Goal: Information Seeking & Learning: Find specific fact

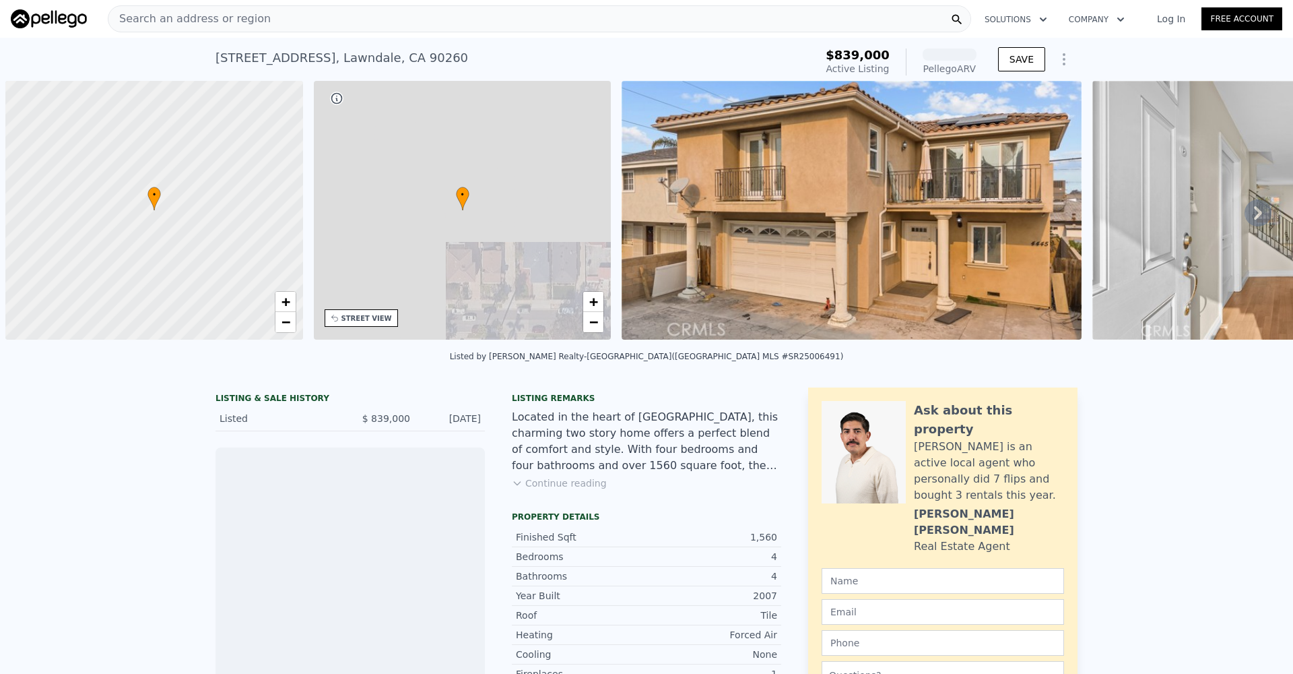
scroll to position [0, 5]
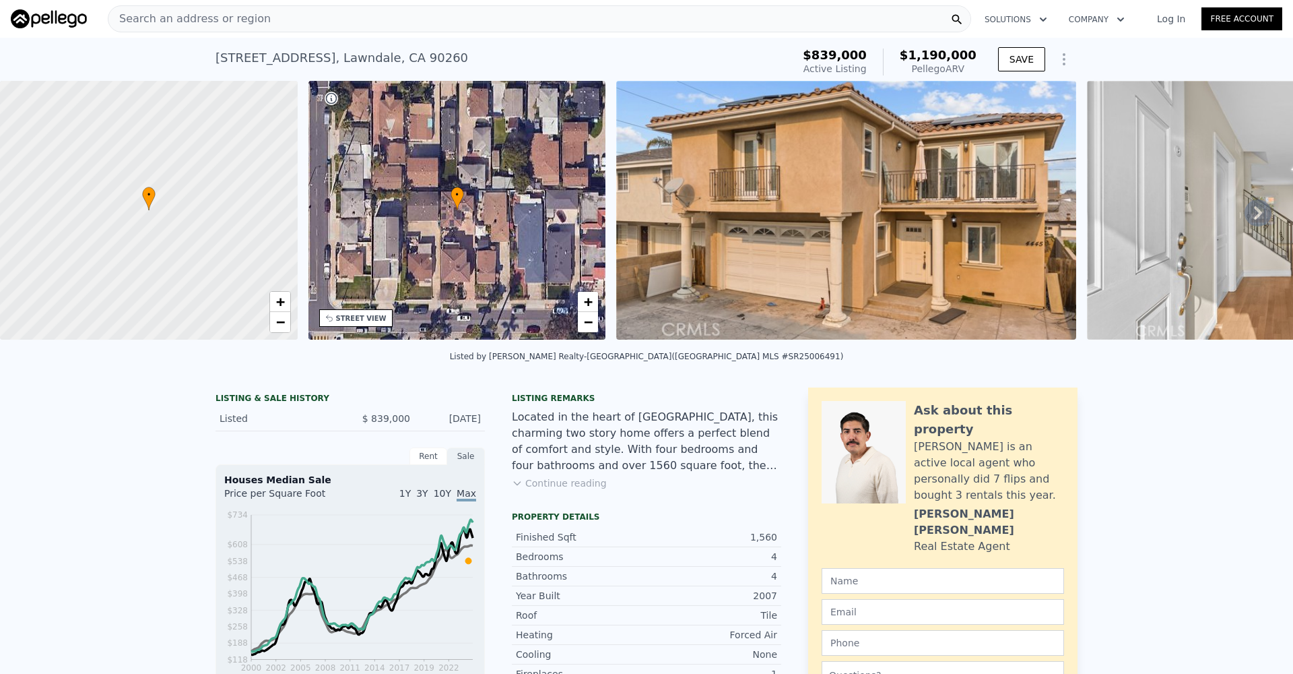
drag, startPoint x: 912, startPoint y: 55, endPoint x: 979, endPoint y: 66, distance: 67.7
click at [979, 66] on div "$839,000 Active Listing $1,190,000 Pellego ARV" at bounding box center [890, 62] width 184 height 38
click at [968, 67] on div "Pellego ARV" at bounding box center [938, 68] width 77 height 13
drag, startPoint x: 955, startPoint y: 68, endPoint x: 914, endPoint y: 55, distance: 42.4
click at [914, 55] on div "$1,190,000 Pellego ARV" at bounding box center [930, 62] width 94 height 27
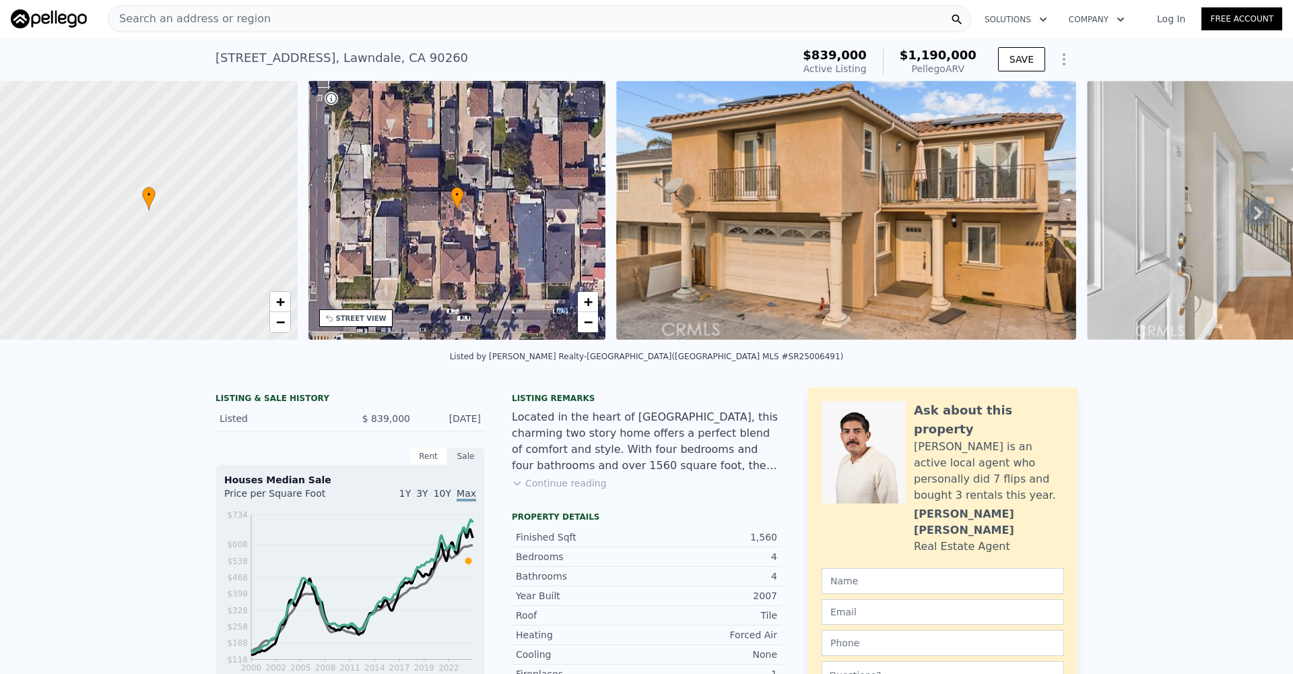
click at [912, 57] on span "$1,190,000" at bounding box center [938, 55] width 77 height 14
drag, startPoint x: 912, startPoint y: 55, endPoint x: 973, endPoint y: 67, distance: 61.7
click at [973, 67] on div "$1,190,000 Pellego ARV" at bounding box center [930, 62] width 94 height 27
click at [974, 69] on div "Pellego ARV" at bounding box center [938, 68] width 77 height 13
drag, startPoint x: 974, startPoint y: 70, endPoint x: 908, endPoint y: 57, distance: 67.4
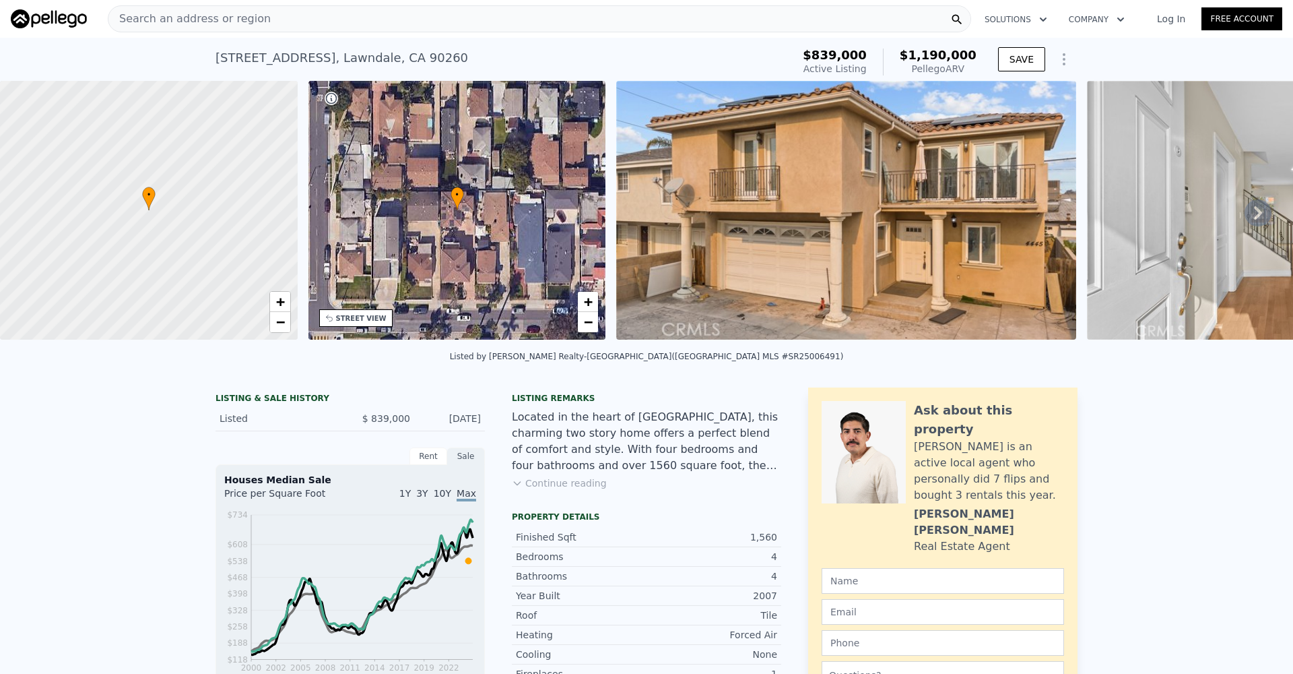
click at [908, 57] on div "$1,190,000 Pellego ARV" at bounding box center [930, 62] width 94 height 27
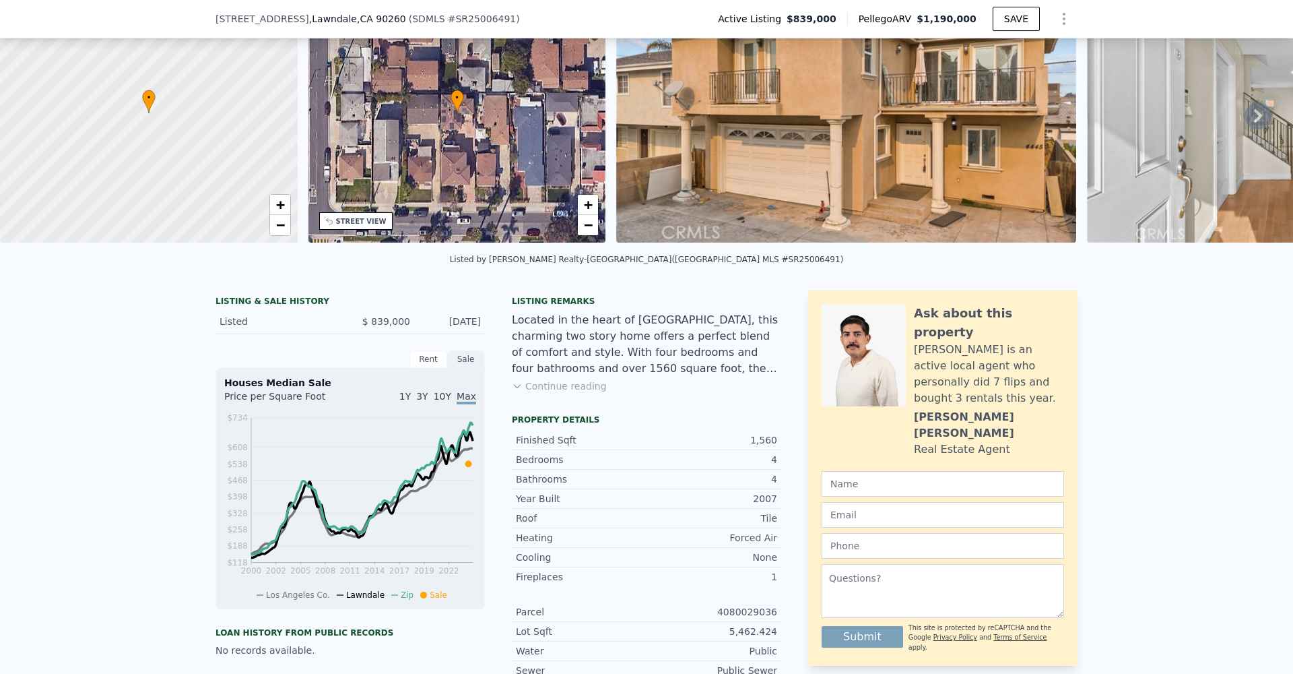
scroll to position [78, 0]
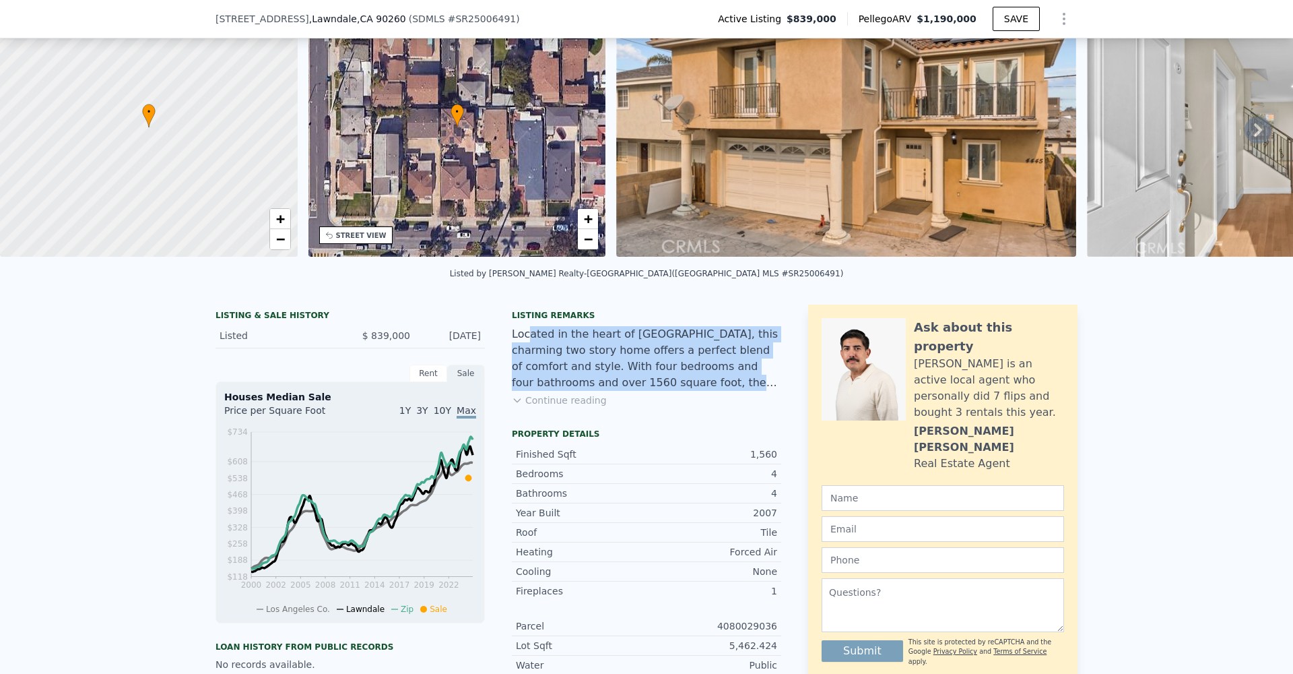
drag, startPoint x: 530, startPoint y: 331, endPoint x: 733, endPoint y: 383, distance: 209.3
click at [733, 383] on div "Located in the heart of [GEOGRAPHIC_DATA], this charming two story home offers …" at bounding box center [646, 358] width 269 height 65
drag, startPoint x: 741, startPoint y: 383, endPoint x: 538, endPoint y: 335, distance: 208.3
click at [538, 335] on div "Located in the heart of [GEOGRAPHIC_DATA], this charming two story home offers …" at bounding box center [646, 358] width 269 height 65
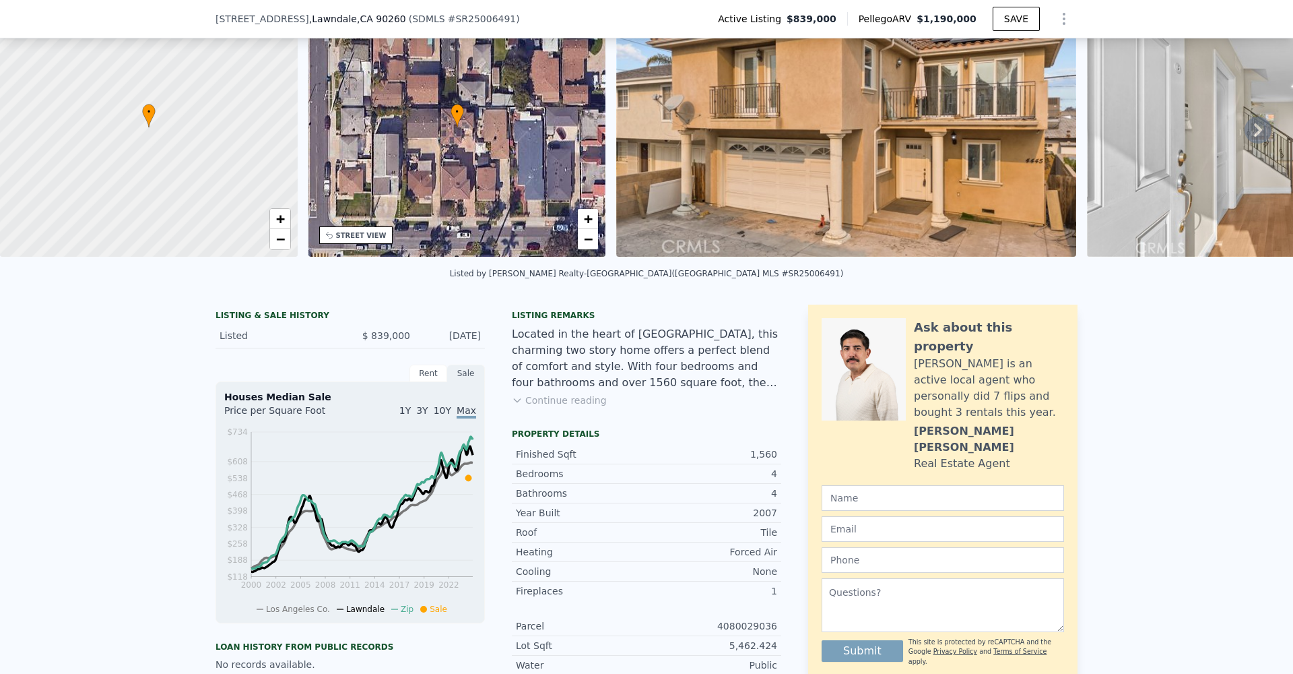
click at [536, 335] on div "Located in the heart of [GEOGRAPHIC_DATA], this charming two story home offers …" at bounding box center [646, 358] width 269 height 65
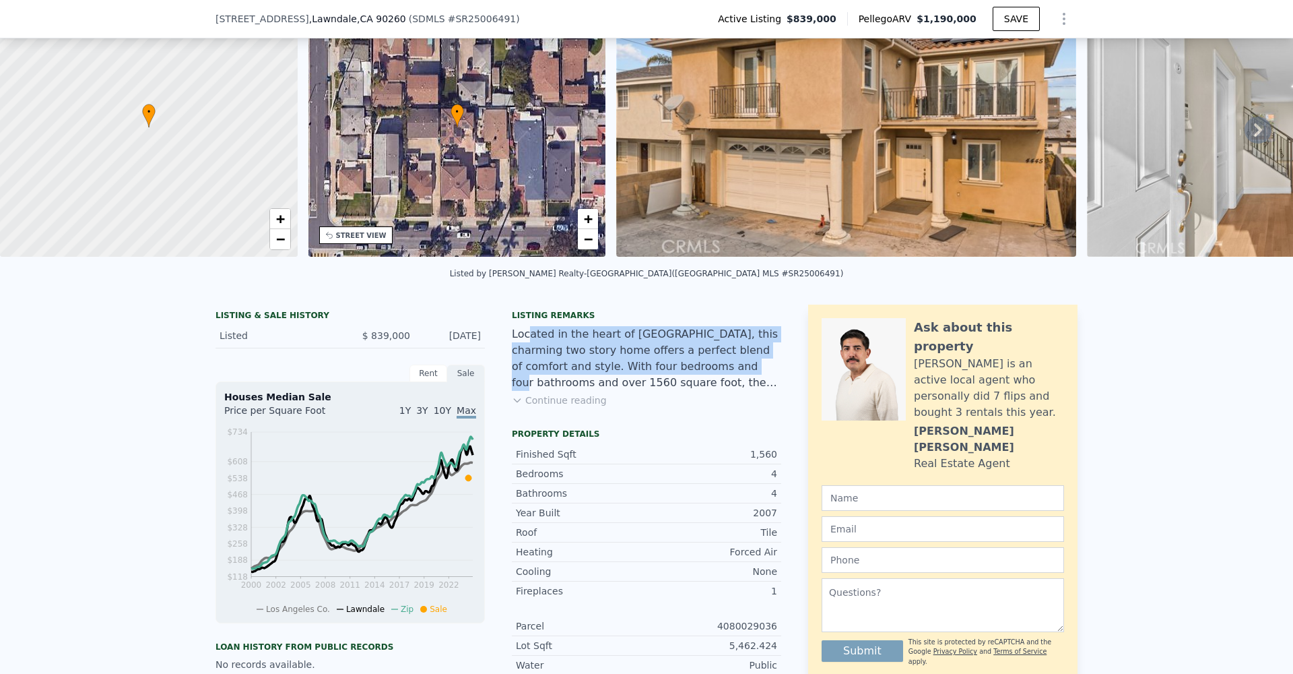
drag, startPoint x: 532, startPoint y: 332, endPoint x: 693, endPoint y: 363, distance: 164.0
click at [693, 363] on div "Located in the heart of [GEOGRAPHIC_DATA], this charming two story home offers …" at bounding box center [646, 358] width 269 height 65
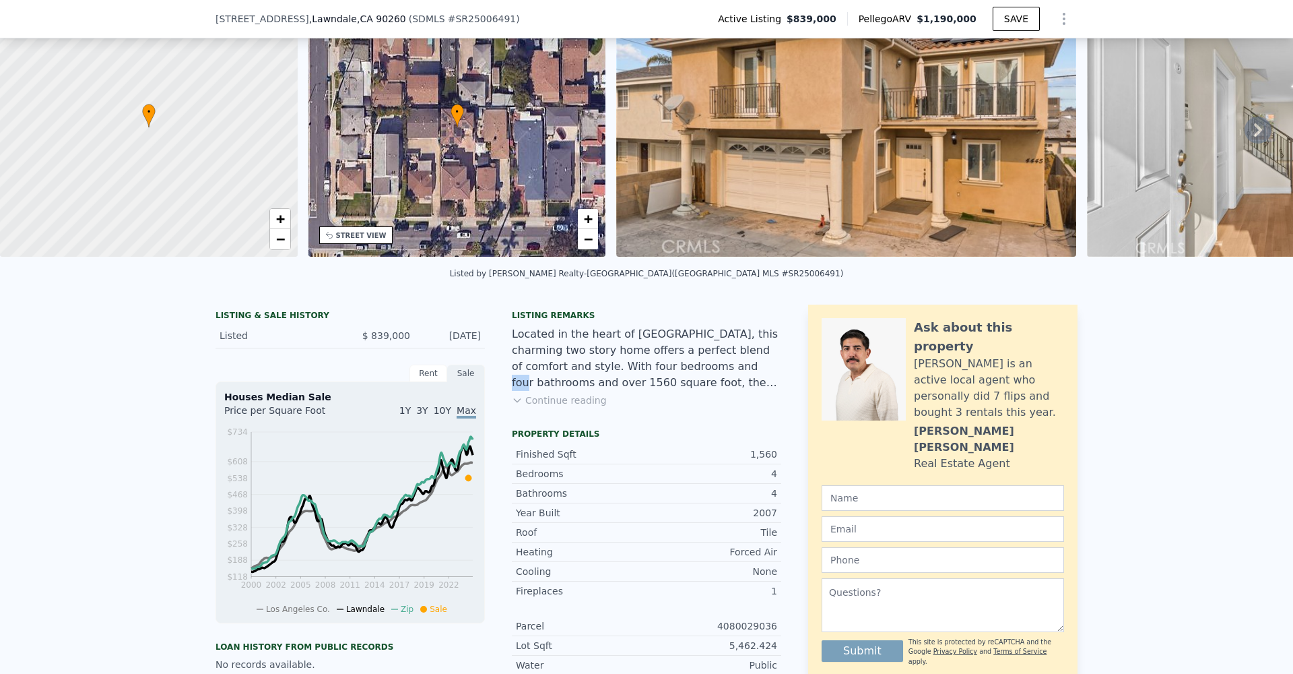
drag, startPoint x: 693, startPoint y: 363, endPoint x: 529, endPoint y: 387, distance: 165.4
click at [672, 368] on div "Located in the heart of [GEOGRAPHIC_DATA], this charming two story home offers …" at bounding box center [646, 358] width 269 height 65
click at [532, 397] on button "Continue reading" at bounding box center [559, 399] width 95 height 13
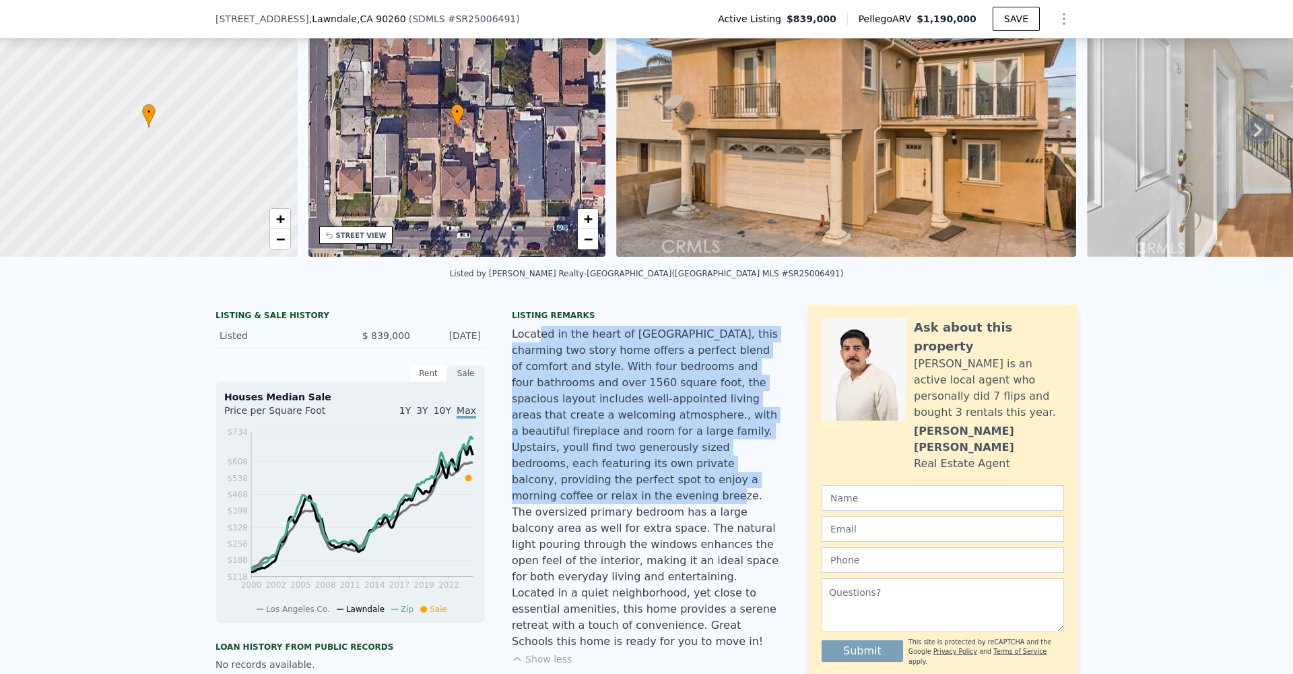
drag, startPoint x: 602, startPoint y: 346, endPoint x: 672, endPoint y: 469, distance: 140.9
click at [672, 470] on div "Located in the heart of [GEOGRAPHIC_DATA], this charming two story home offers …" at bounding box center [646, 487] width 269 height 323
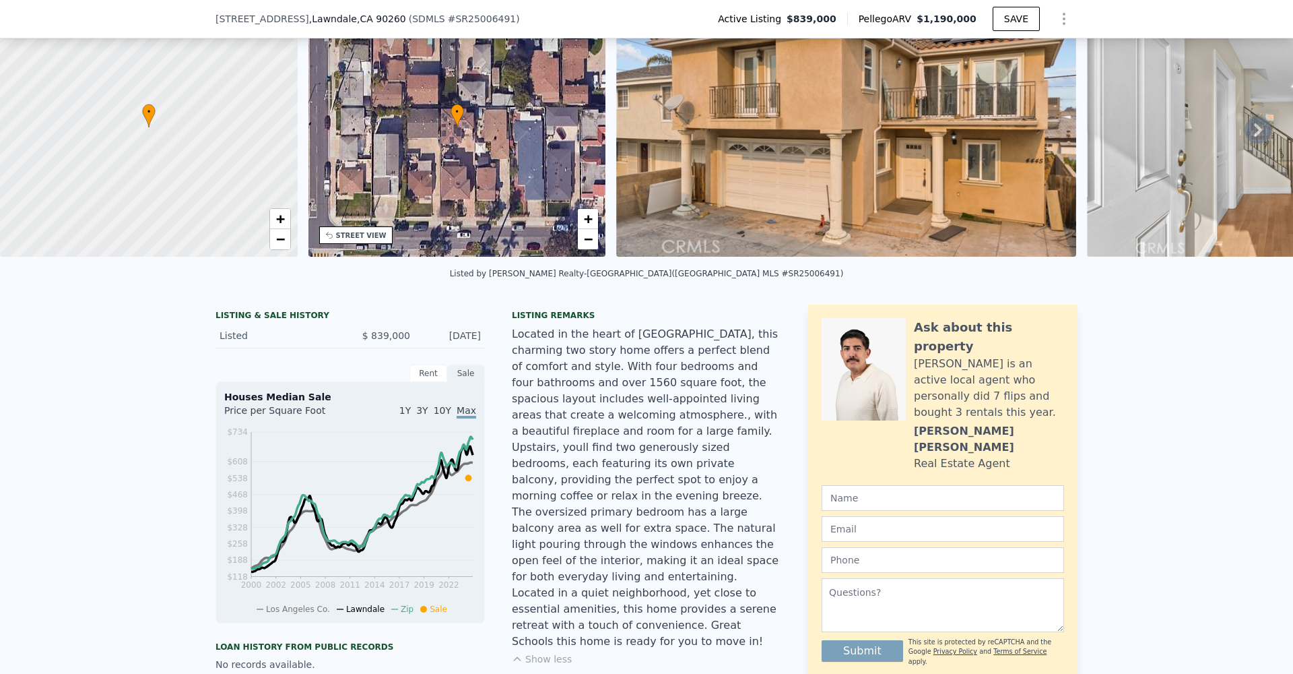
click at [672, 469] on div "Located in the heart of [GEOGRAPHIC_DATA], this charming two story home offers …" at bounding box center [646, 487] width 269 height 323
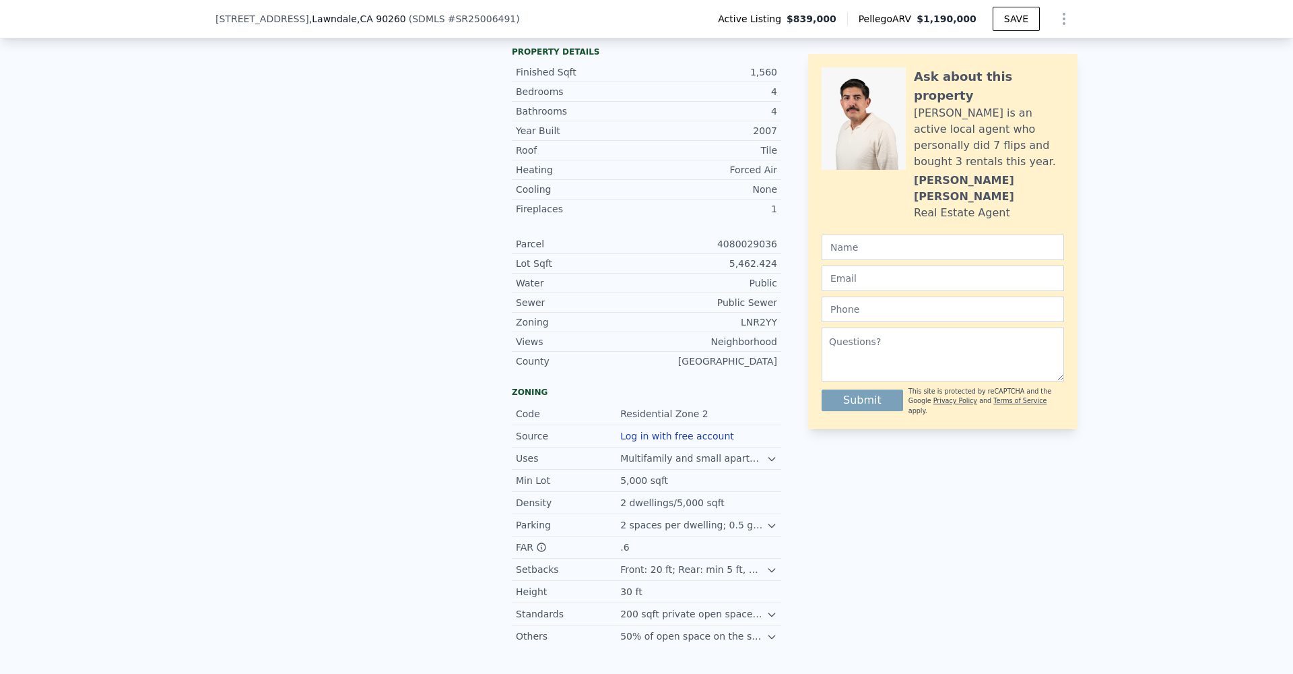
scroll to position [721, 0]
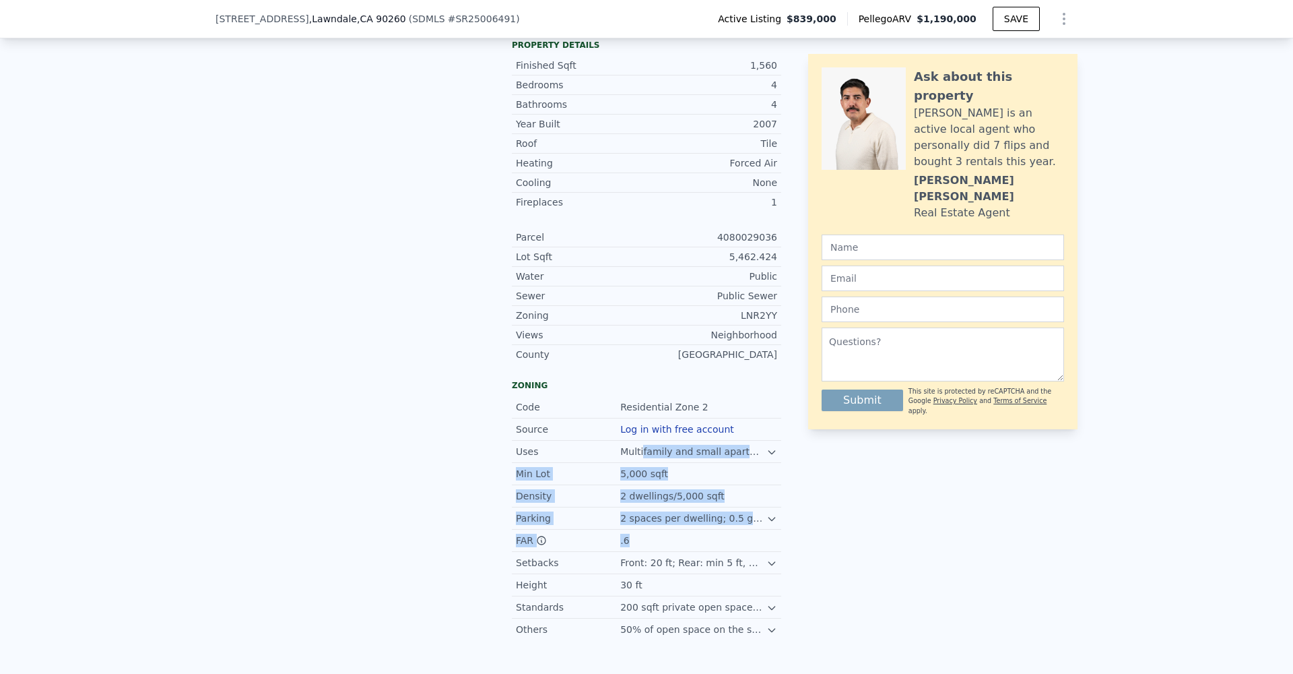
drag, startPoint x: 642, startPoint y: 420, endPoint x: 667, endPoint y: 506, distance: 89.1
click at [667, 506] on div "Code Residential Zone 2 Source Log in with free account Uses Multifamily and sm…" at bounding box center [646, 515] width 269 height 249
click at [532, 465] on div "Min Lot" at bounding box center [568, 471] width 104 height 13
drag, startPoint x: 519, startPoint y: 441, endPoint x: 674, endPoint y: 439, distance: 154.3
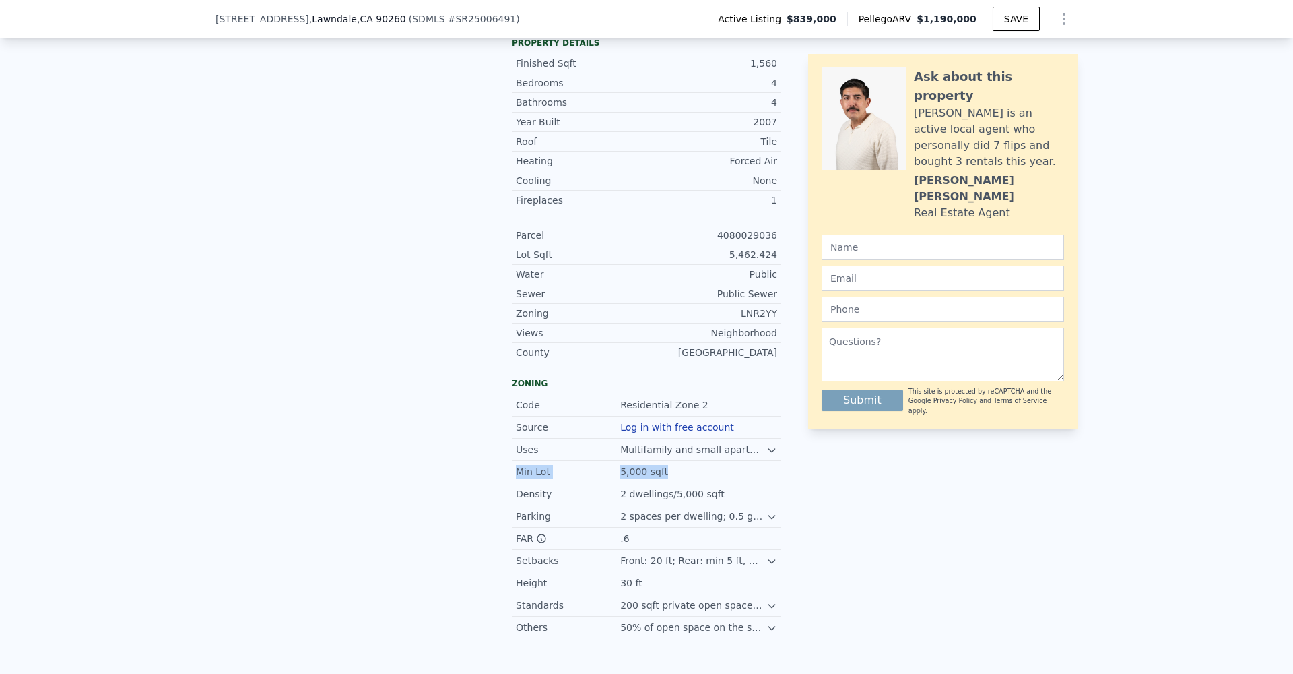
click at [674, 461] on div "Min Lot 5,000 sqft" at bounding box center [646, 472] width 269 height 22
click at [674, 465] on div "5,000 sqft" at bounding box center [698, 471] width 157 height 13
drag, startPoint x: 676, startPoint y: 439, endPoint x: 706, endPoint y: 418, distance: 36.8
click at [534, 395] on div "Code Residential Zone 2 Source Log in with free account Uses Multifamily and sm…" at bounding box center [646, 449] width 269 height 110
click at [763, 443] on div "Multifamily and small apartment buildings" at bounding box center [693, 449] width 146 height 13
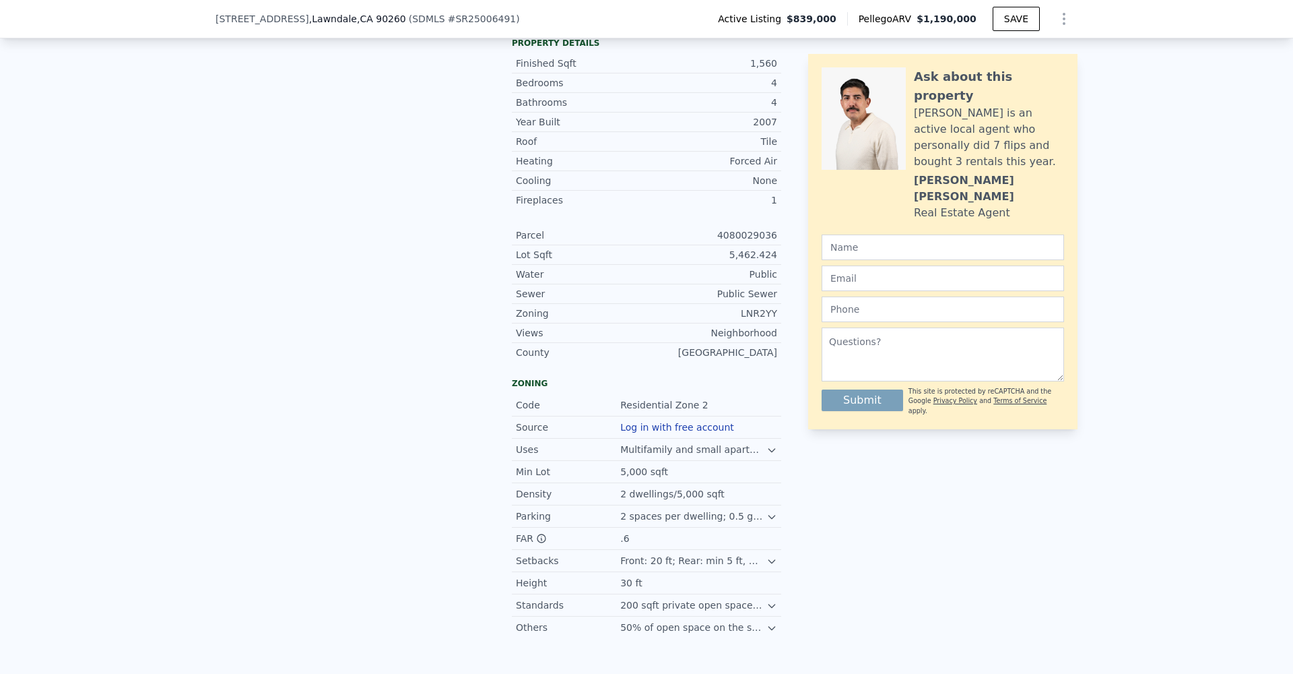
click at [771, 449] on icon at bounding box center [772, 450] width 6 height 3
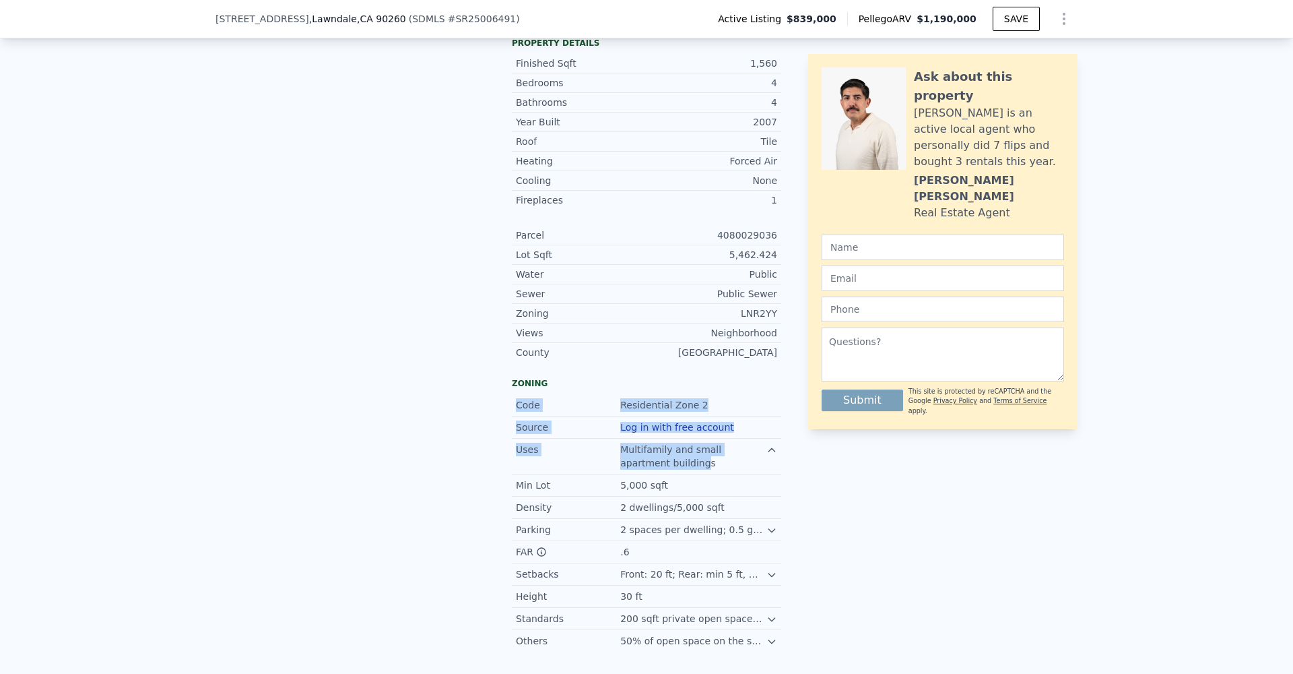
drag, startPoint x: 651, startPoint y: 432, endPoint x: 511, endPoint y: 371, distance: 152.3
click at [511, 371] on div "LISTING & SALE HISTORY Listed $ 839,000 [DATE] Rent Sale Rent over time Price p…" at bounding box center [499, 153] width 566 height 996
click at [517, 398] on div "Code" at bounding box center [568, 404] width 104 height 13
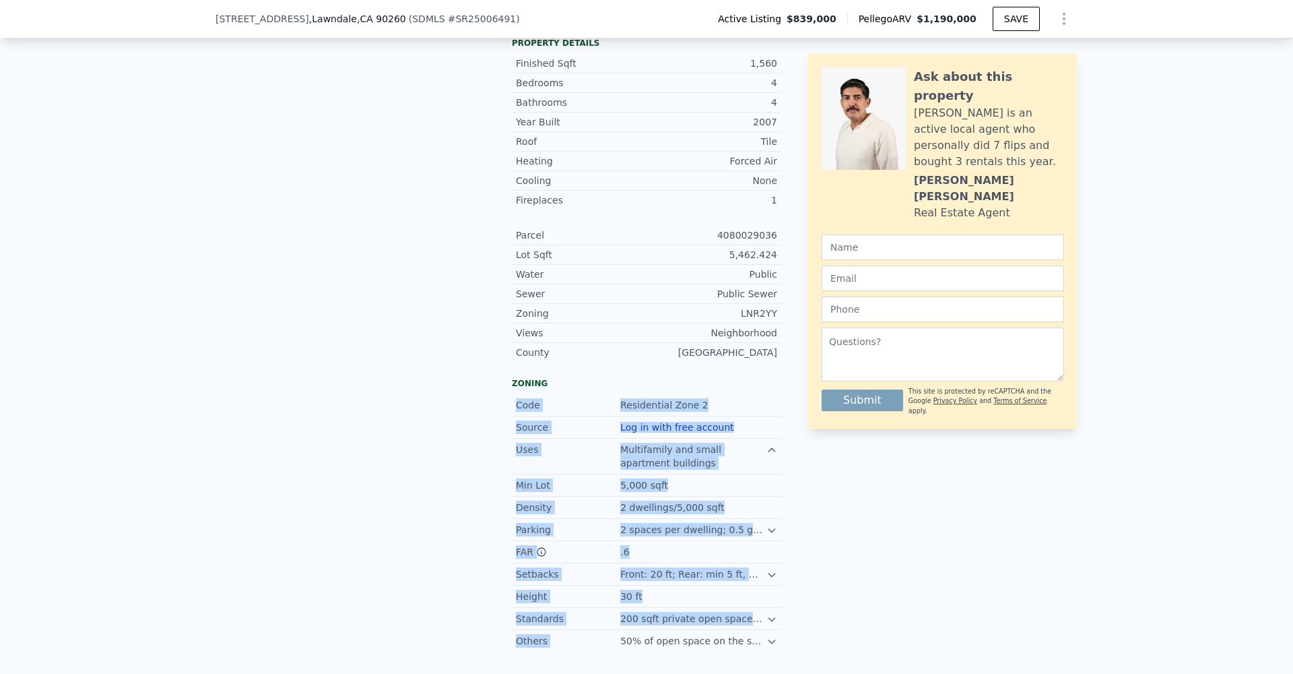
drag, startPoint x: 517, startPoint y: 374, endPoint x: 696, endPoint y: 598, distance: 286.6
click at [696, 598] on div "Code Residential Zone 2 Source Log in with free account Uses Multifamily and sm…" at bounding box center [646, 520] width 269 height 263
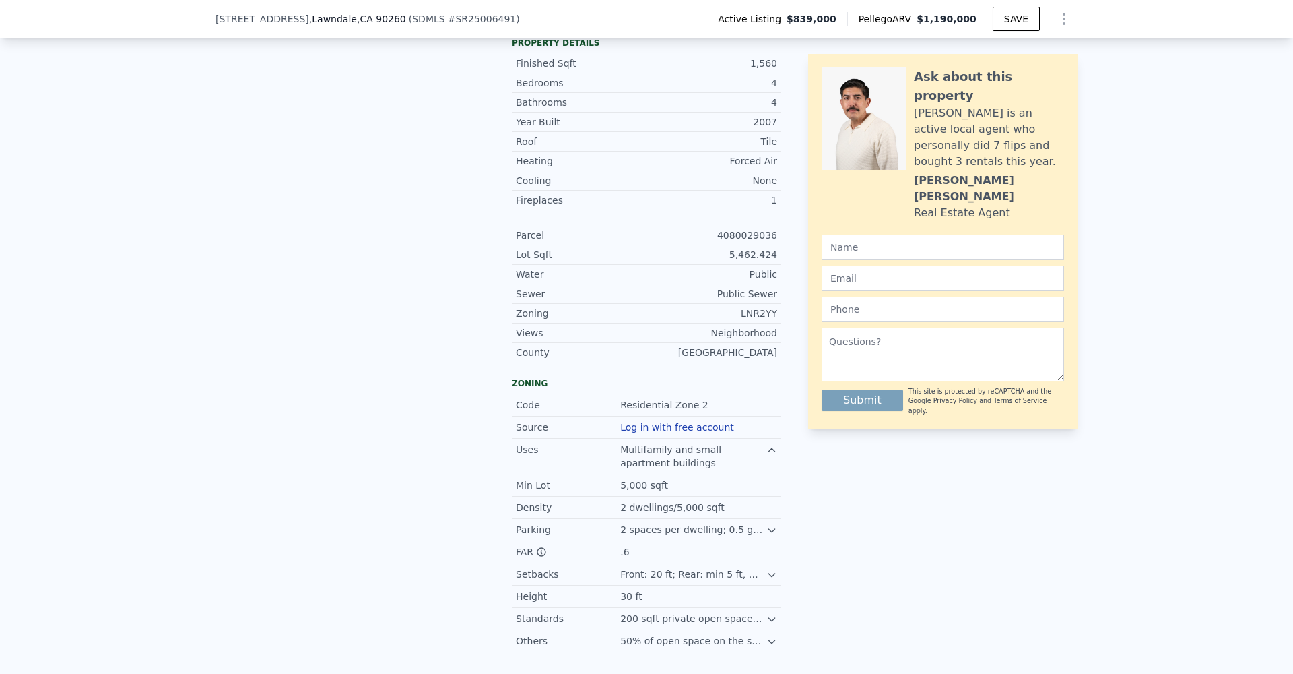
click at [696, 630] on div "Others 50% of open space on the second floor" at bounding box center [646, 641] width 269 height 22
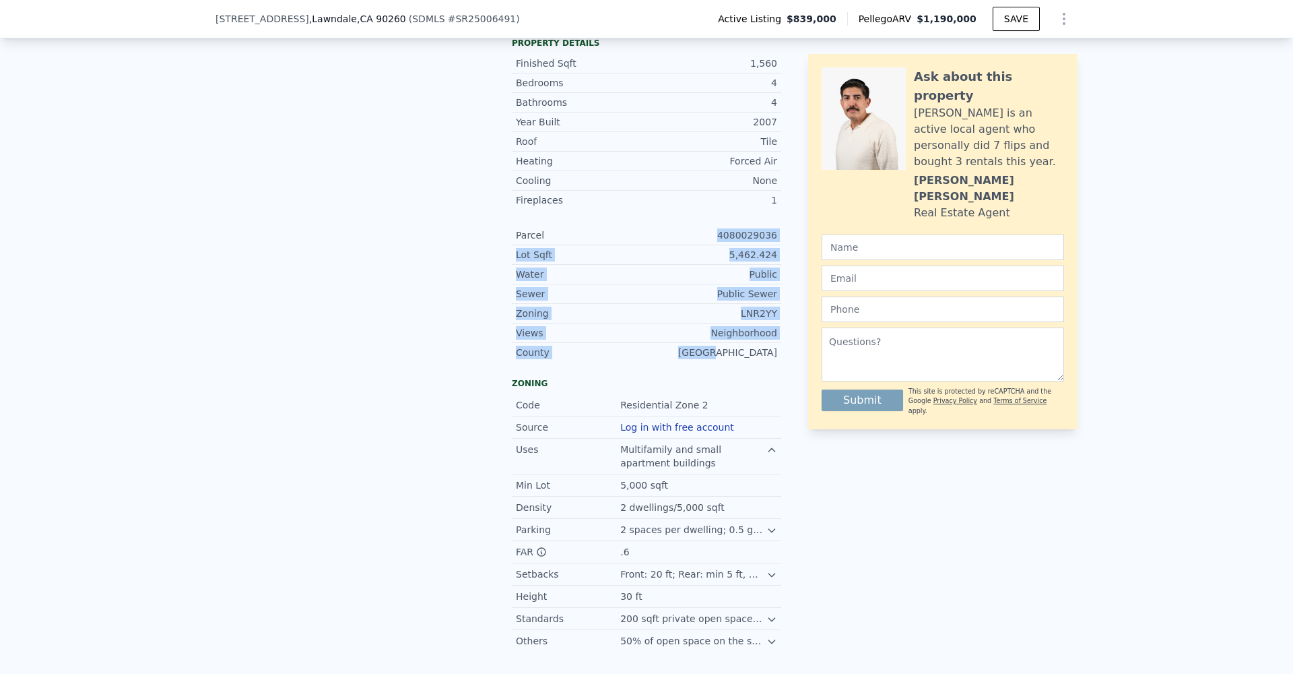
drag, startPoint x: 725, startPoint y: 194, endPoint x: 755, endPoint y: 318, distance: 127.5
click at [755, 318] on div "Parcel 4080029036 Lot Sqft 5,462.424 Water Public Sewer Public Sewer Zoning LNR…" at bounding box center [646, 294] width 269 height 136
click at [755, 346] on div "[GEOGRAPHIC_DATA]" at bounding box center [712, 352] width 131 height 13
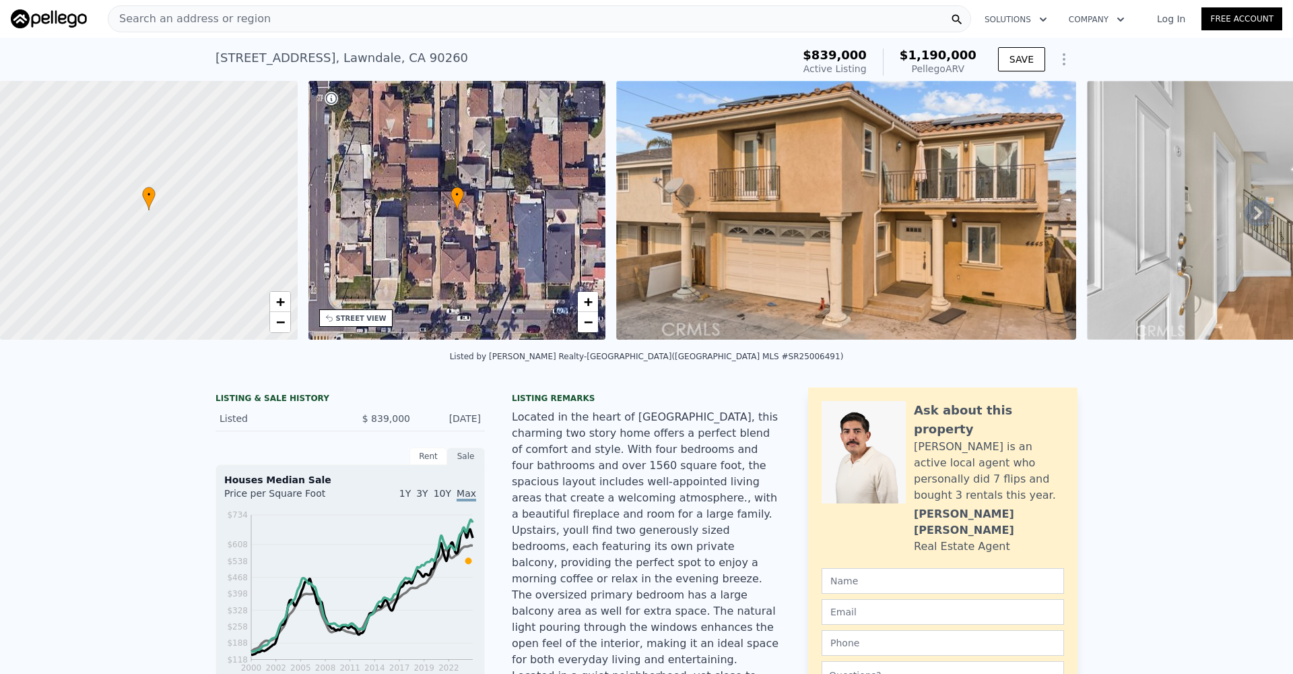
scroll to position [0, 0]
drag, startPoint x: 217, startPoint y: 58, endPoint x: 455, endPoint y: 57, distance: 238.5
click at [455, 57] on div "[STREET_ADDRESS] Active at $839k (~ARV $1.190m )" at bounding box center [501, 62] width 571 height 38
click at [457, 57] on div "[STREET_ADDRESS] Active at $839k (~ARV $1.190m )" at bounding box center [501, 62] width 571 height 38
drag, startPoint x: 461, startPoint y: 58, endPoint x: 241, endPoint y: 51, distance: 221.1
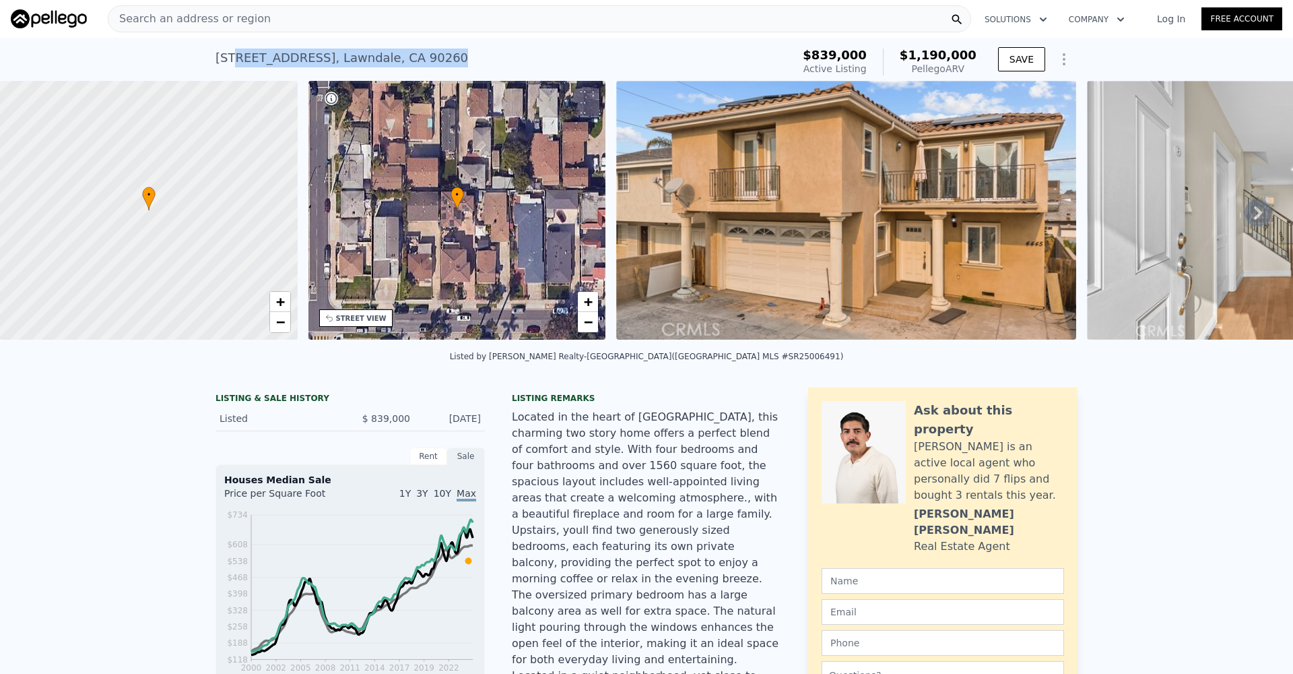
click at [241, 51] on div "[STREET_ADDRESS] Active at $839k (~ARV $1.190m )" at bounding box center [501, 62] width 571 height 38
click at [241, 51] on div "[STREET_ADDRESS]" at bounding box center [342, 58] width 253 height 19
drag, startPoint x: 243, startPoint y: 56, endPoint x: 458, endPoint y: 56, distance: 215.6
click at [458, 56] on div "[STREET_ADDRESS] Active at $839k (~ARV $1.190m )" at bounding box center [501, 62] width 571 height 38
click at [459, 57] on div "[STREET_ADDRESS] Active at $839k (~ARV $1.190m )" at bounding box center [501, 62] width 571 height 38
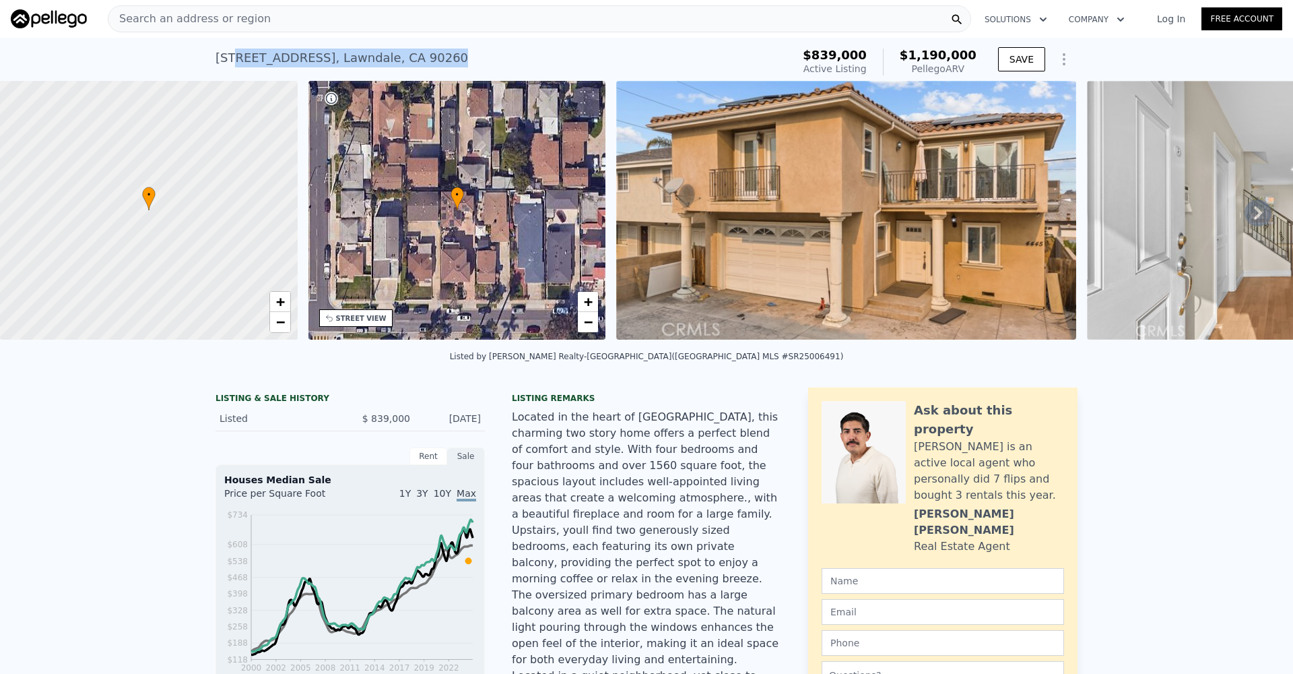
drag, startPoint x: 461, startPoint y: 58, endPoint x: 240, endPoint y: 56, distance: 221.0
click at [240, 56] on div "[STREET_ADDRESS] Active at $839k (~ARV $1.190m )" at bounding box center [501, 62] width 571 height 38
click at [240, 56] on div "[STREET_ADDRESS]" at bounding box center [342, 58] width 253 height 19
drag, startPoint x: 240, startPoint y: 58, endPoint x: 433, endPoint y: 57, distance: 193.3
click at [433, 57] on div "[STREET_ADDRESS]" at bounding box center [342, 58] width 253 height 19
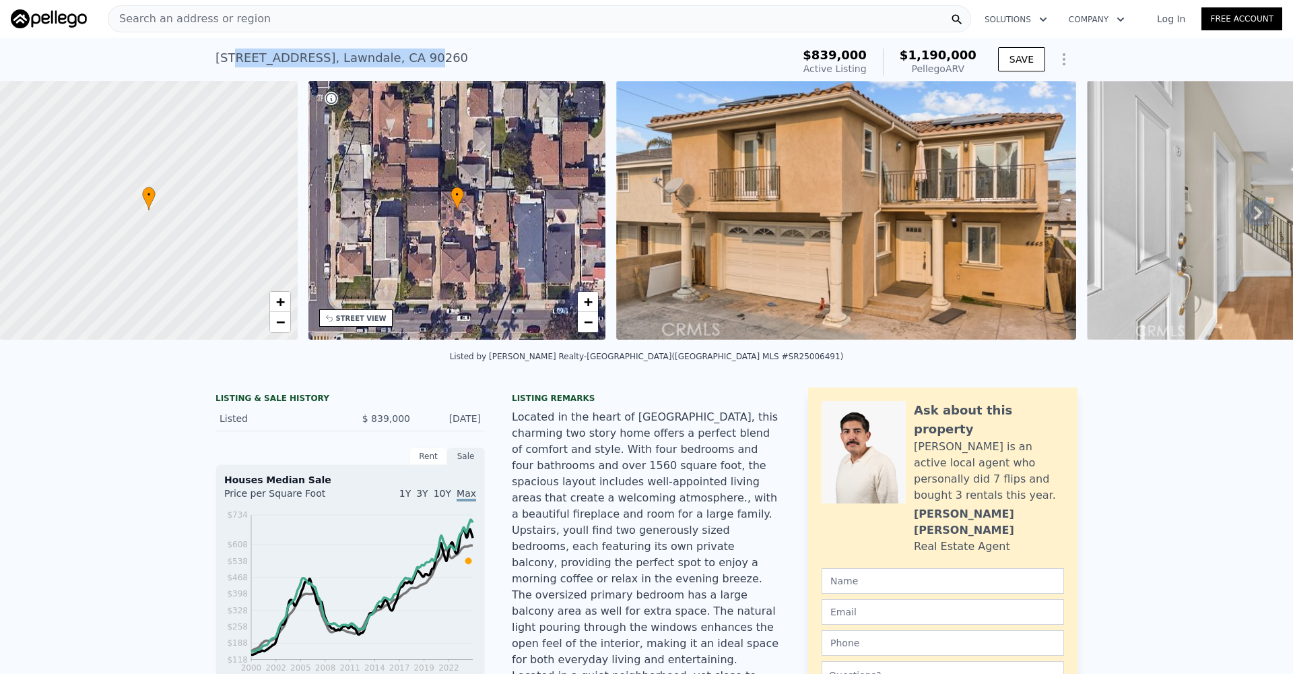
click at [433, 57] on div "[STREET_ADDRESS]" at bounding box center [342, 58] width 253 height 19
drag, startPoint x: 411, startPoint y: 57, endPoint x: 240, endPoint y: 57, distance: 171.1
click at [240, 57] on div "[STREET_ADDRESS]" at bounding box center [342, 58] width 253 height 19
drag, startPoint x: 229, startPoint y: 57, endPoint x: 450, endPoint y: 57, distance: 221.0
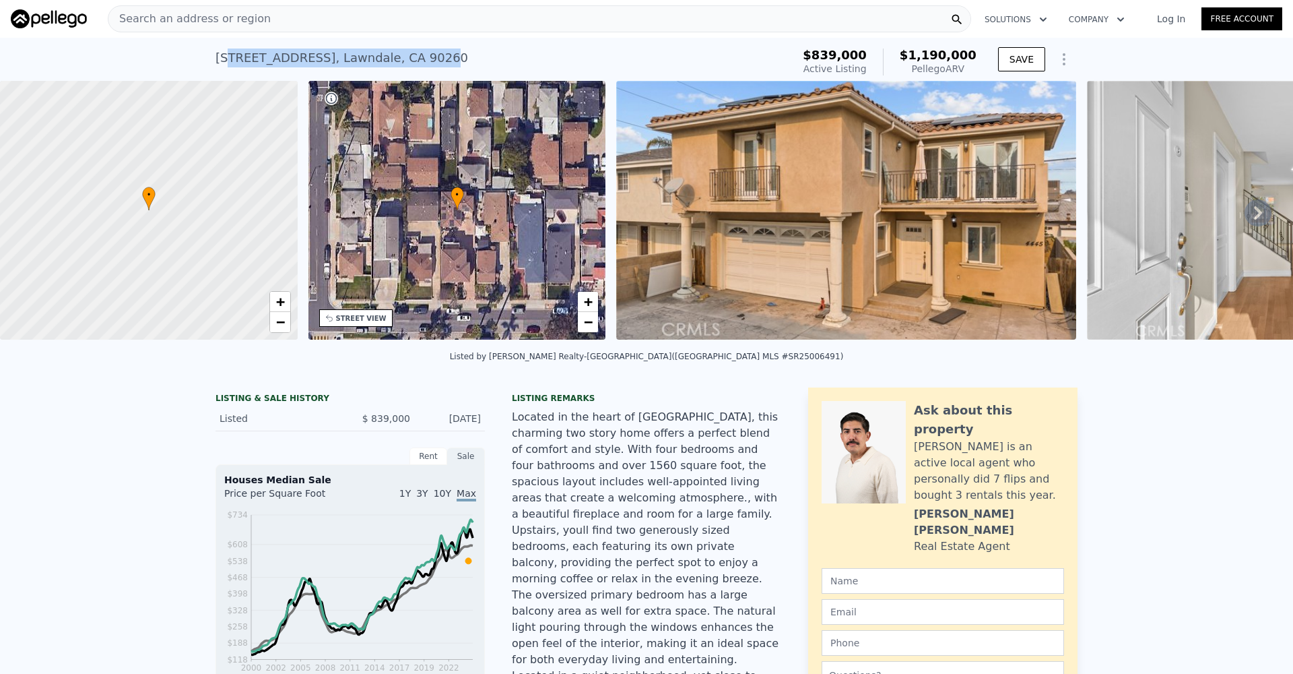
click at [450, 57] on div "[STREET_ADDRESS]" at bounding box center [342, 58] width 253 height 19
drag, startPoint x: 458, startPoint y: 59, endPoint x: 238, endPoint y: 59, distance: 220.3
click at [219, 59] on div "[STREET_ADDRESS] Active at $839k (~ARV $1.190m )" at bounding box center [501, 62] width 571 height 38
click at [238, 59] on div "[STREET_ADDRESS]" at bounding box center [342, 58] width 253 height 19
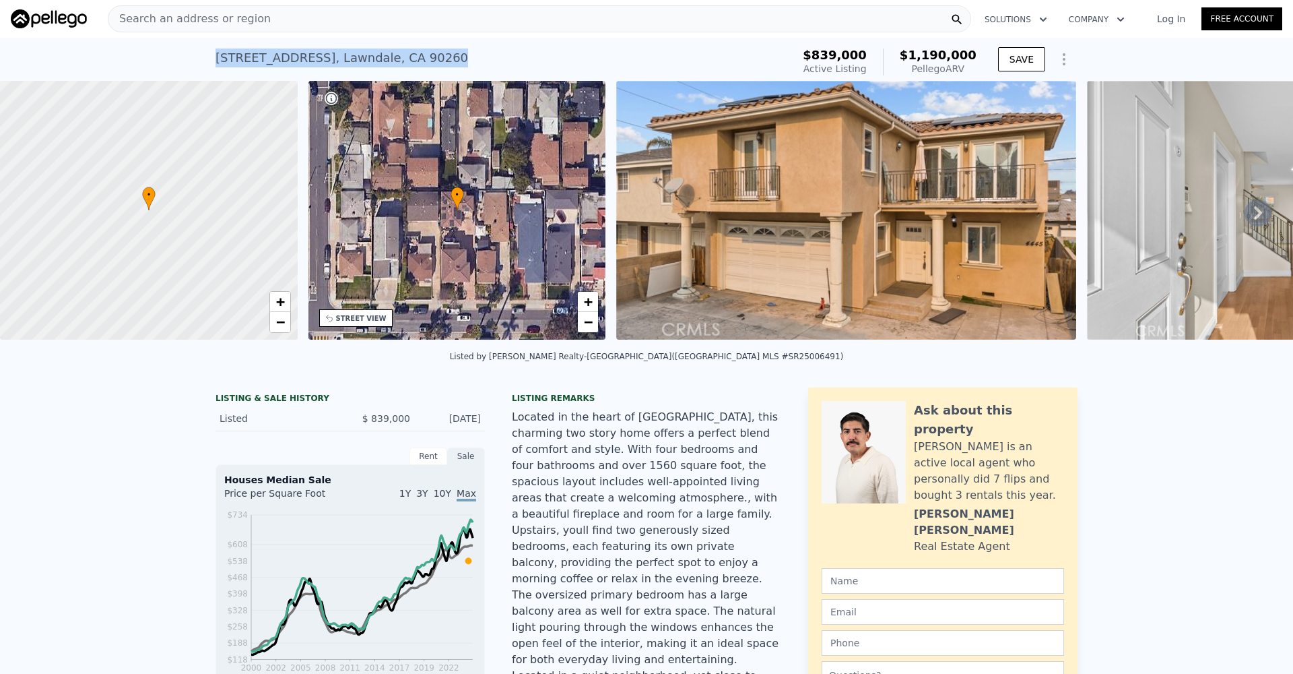
drag, startPoint x: 218, startPoint y: 57, endPoint x: 453, endPoint y: 58, distance: 235.1
click at [453, 58] on div "[STREET_ADDRESS]" at bounding box center [342, 58] width 253 height 19
copy div "[STREET_ADDRESS]"
